Goal: Task Accomplishment & Management: Manage account settings

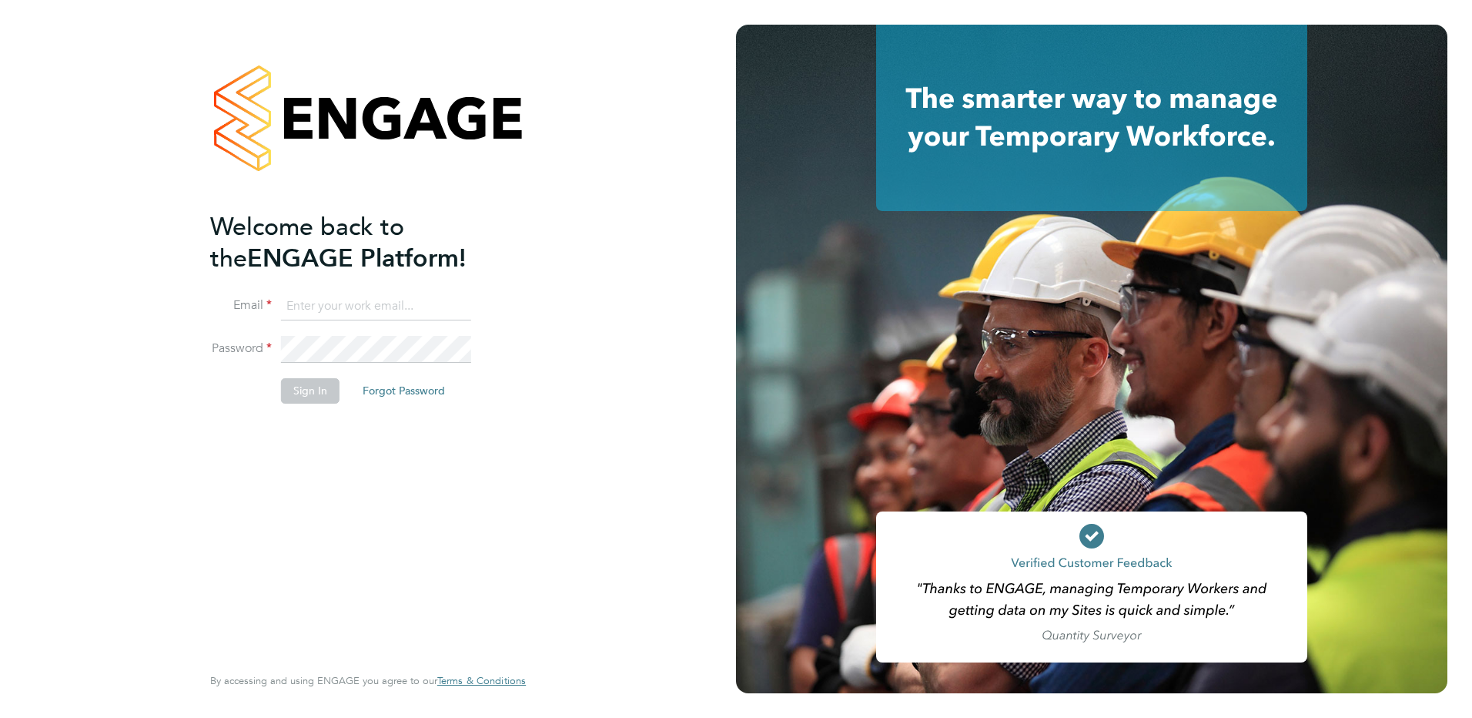
type input "[EMAIL_ADDRESS][DOMAIN_NAME]"
click at [316, 394] on button "Sign In" at bounding box center [310, 390] width 59 height 25
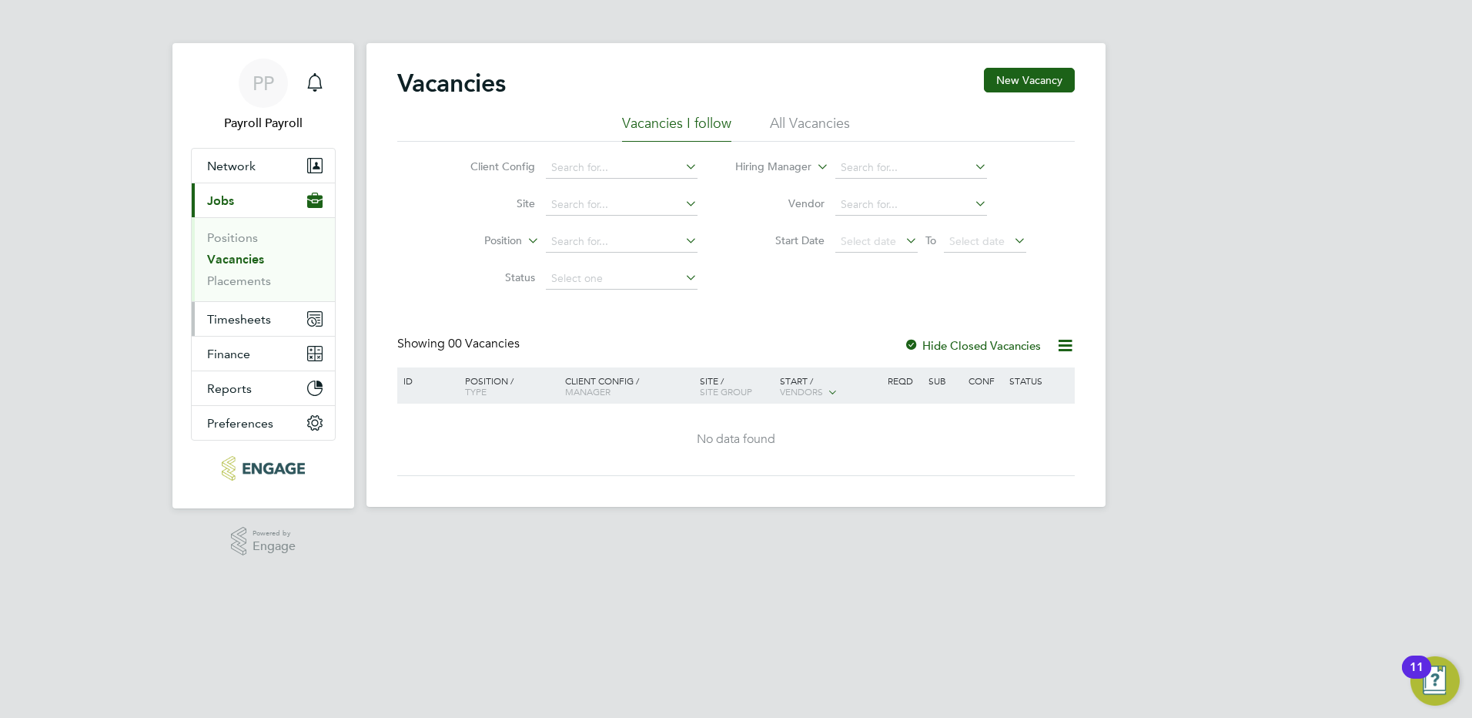
click at [265, 318] on span "Timesheets" at bounding box center [239, 319] width 64 height 15
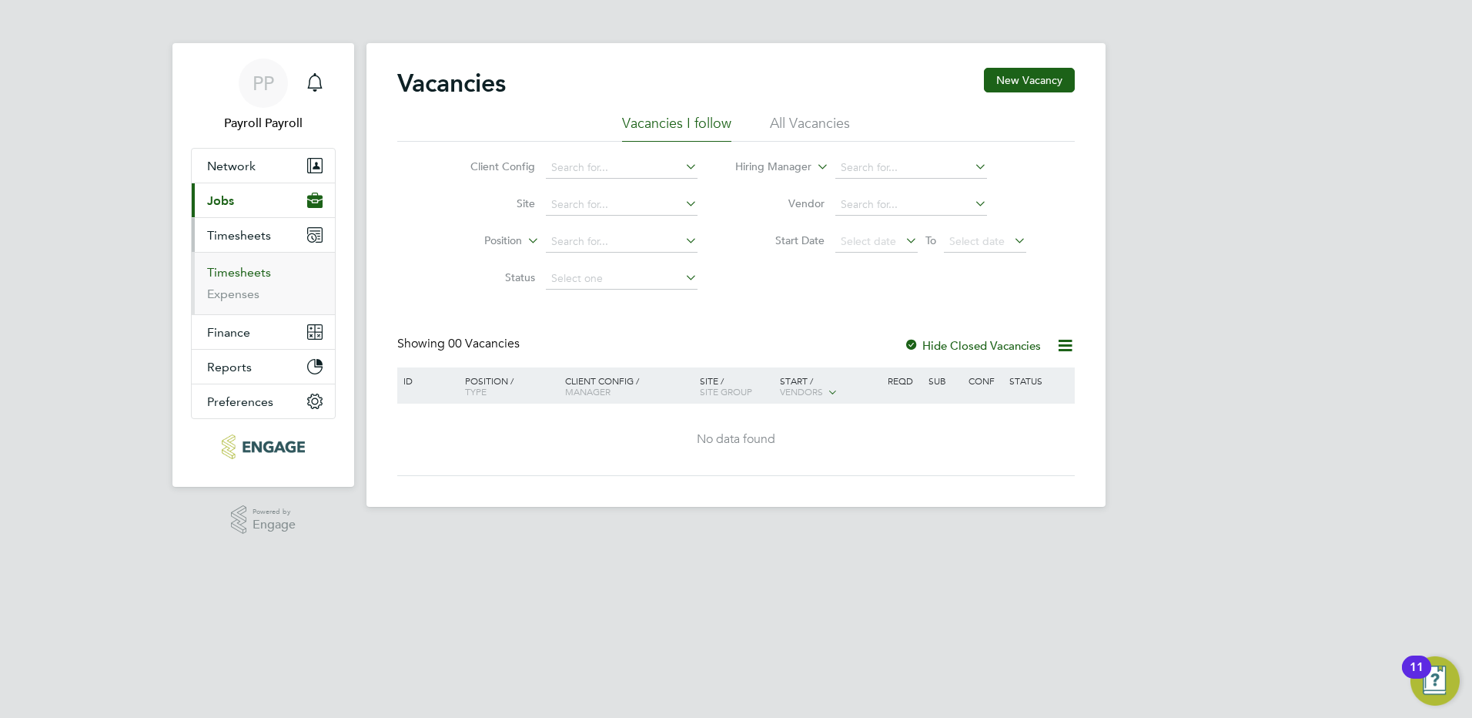
click at [253, 274] on link "Timesheets" at bounding box center [239, 272] width 64 height 15
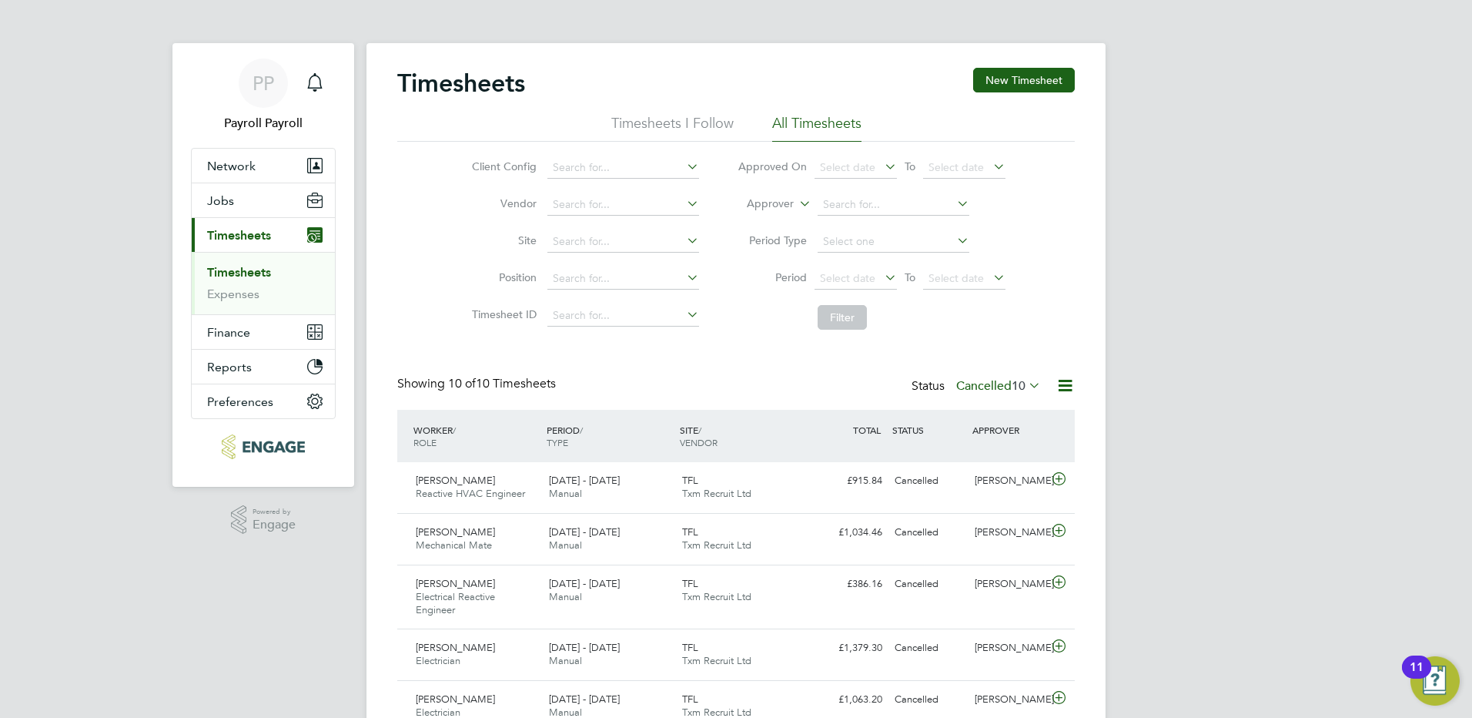
click at [1029, 376] on div "Status Cancelled 10" at bounding box center [978, 387] width 132 height 22
click at [1020, 384] on span "10" at bounding box center [1019, 385] width 14 height 15
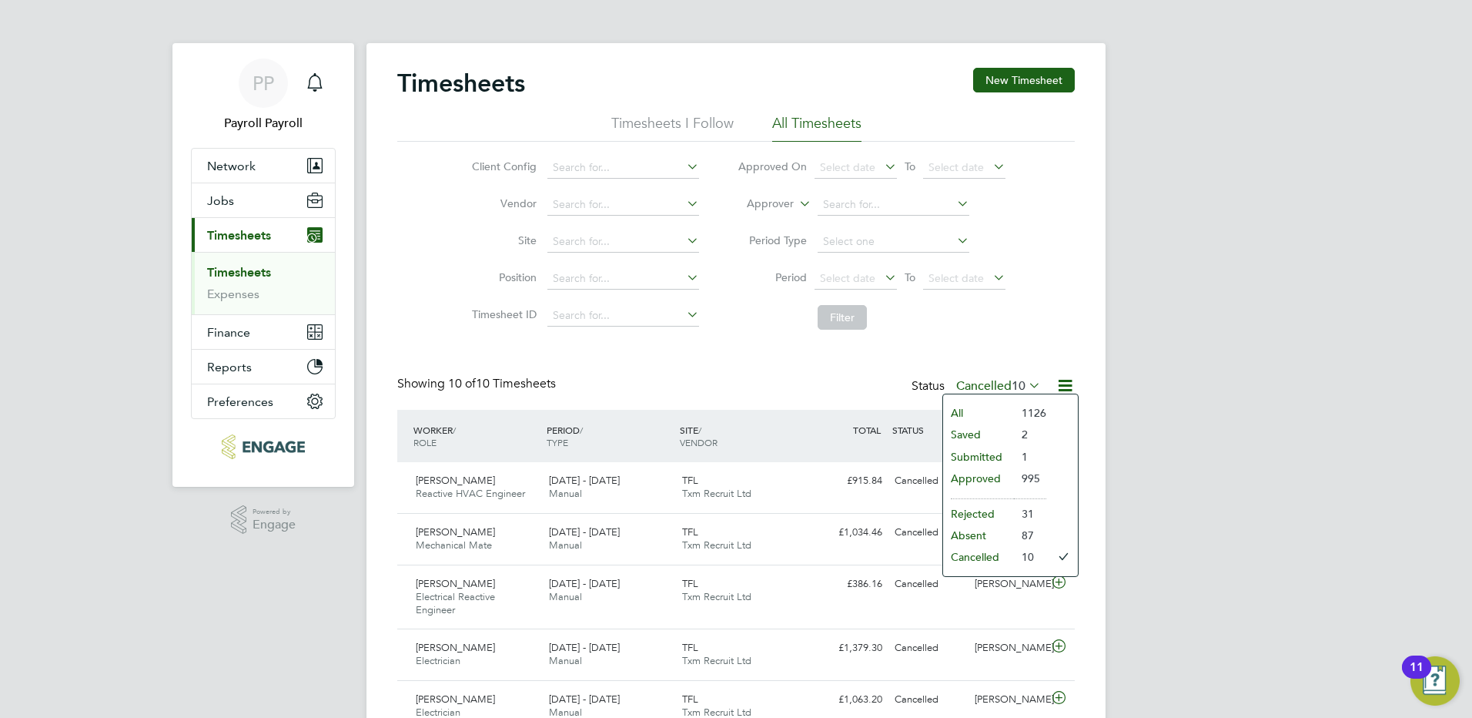
click at [991, 478] on li "Approved" at bounding box center [978, 478] width 71 height 22
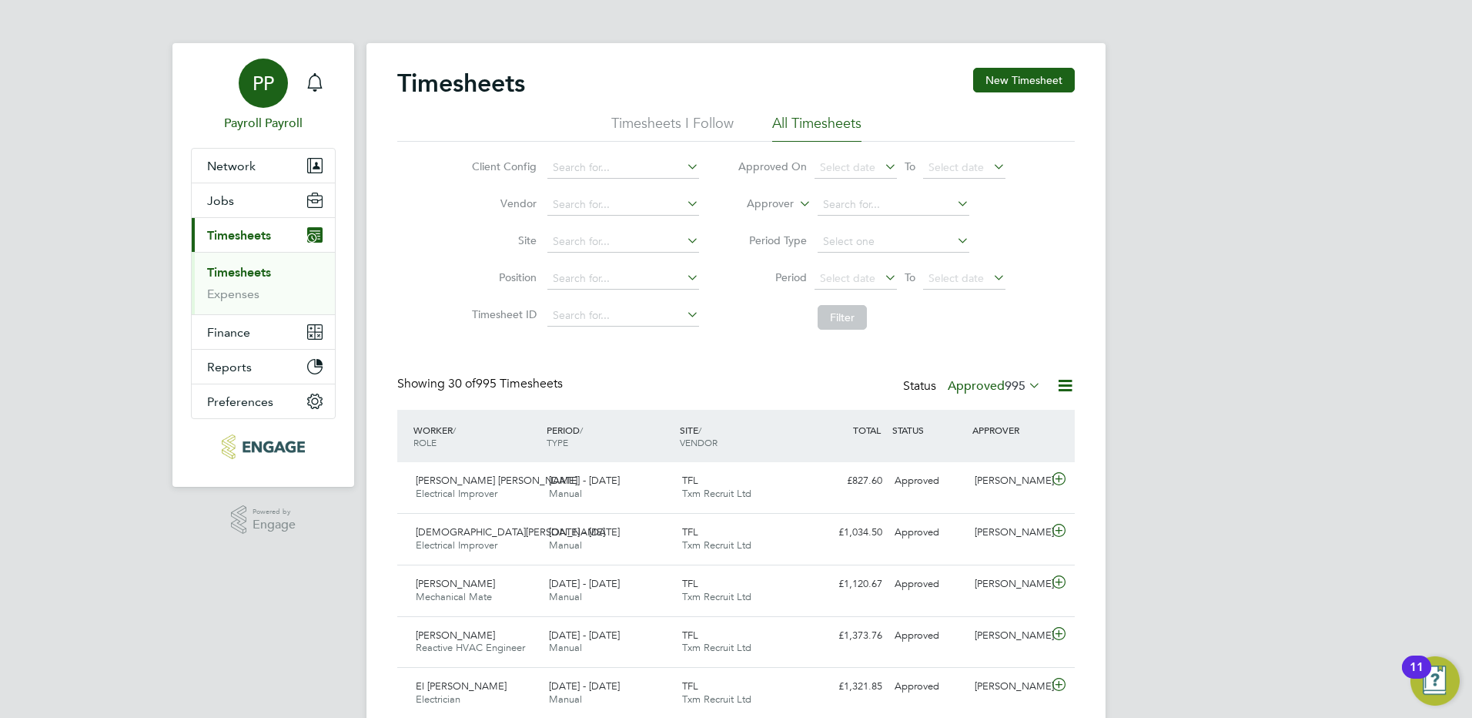
click at [264, 70] on div "PP" at bounding box center [263, 83] width 49 height 49
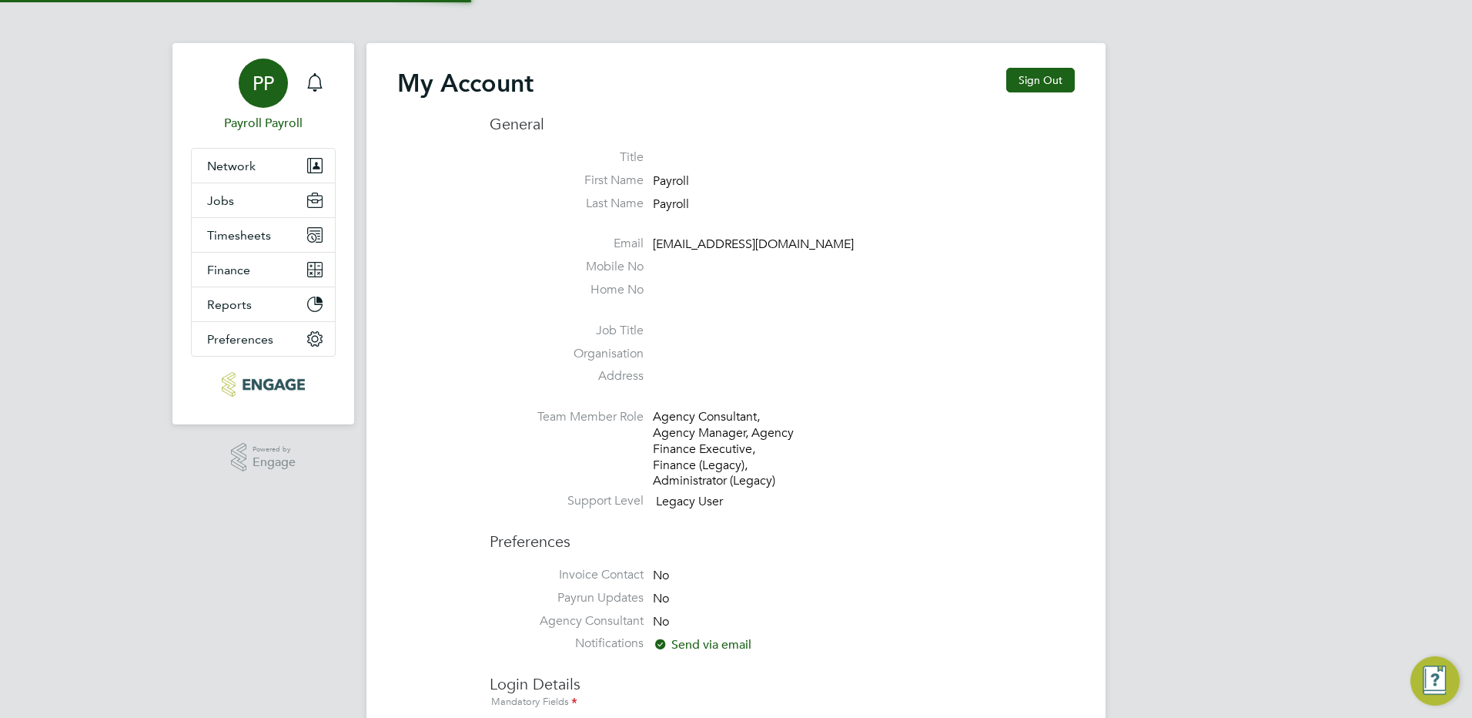
type input "[EMAIL_ADDRESS][DOMAIN_NAME]"
click at [1049, 82] on button "Sign Out" at bounding box center [1040, 80] width 69 height 25
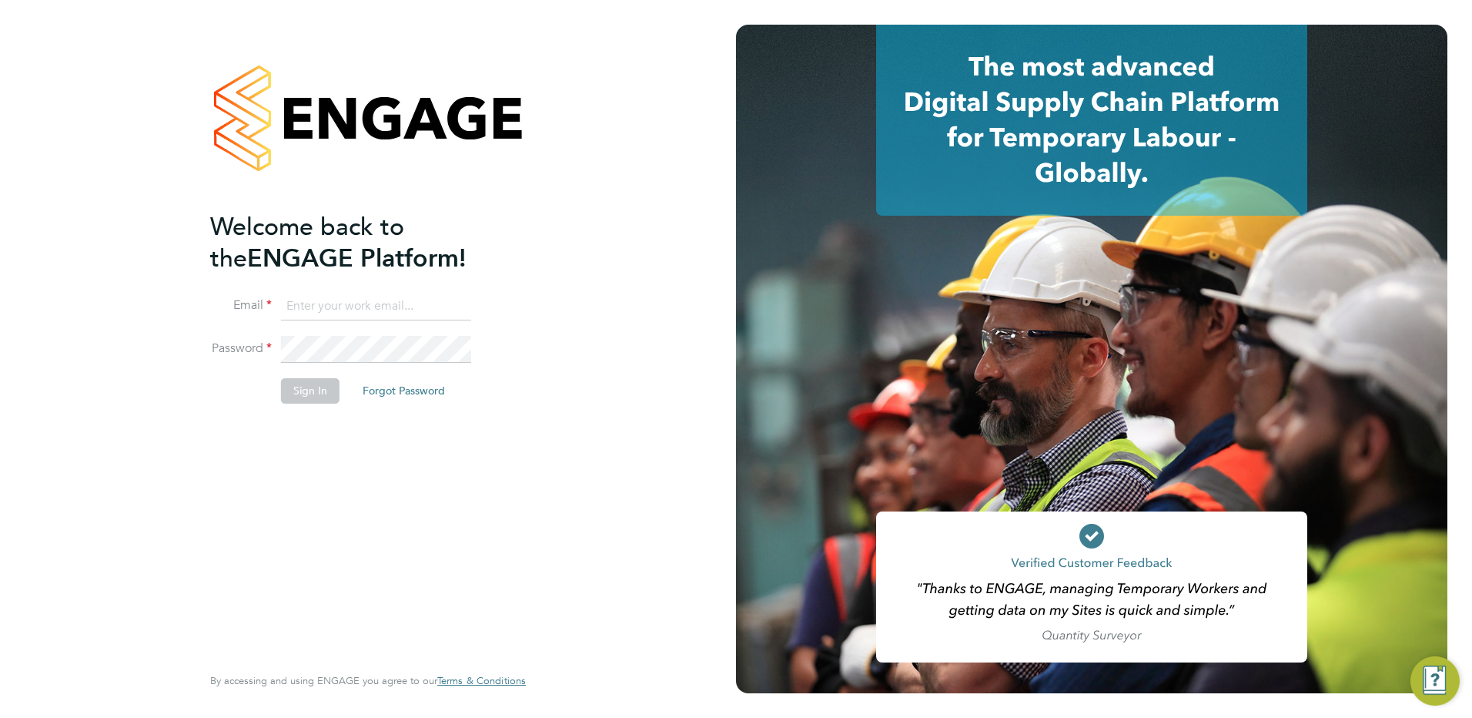
type input "[EMAIL_ADDRESS][DOMAIN_NAME]"
